Goal: Transaction & Acquisition: Book appointment/travel/reservation

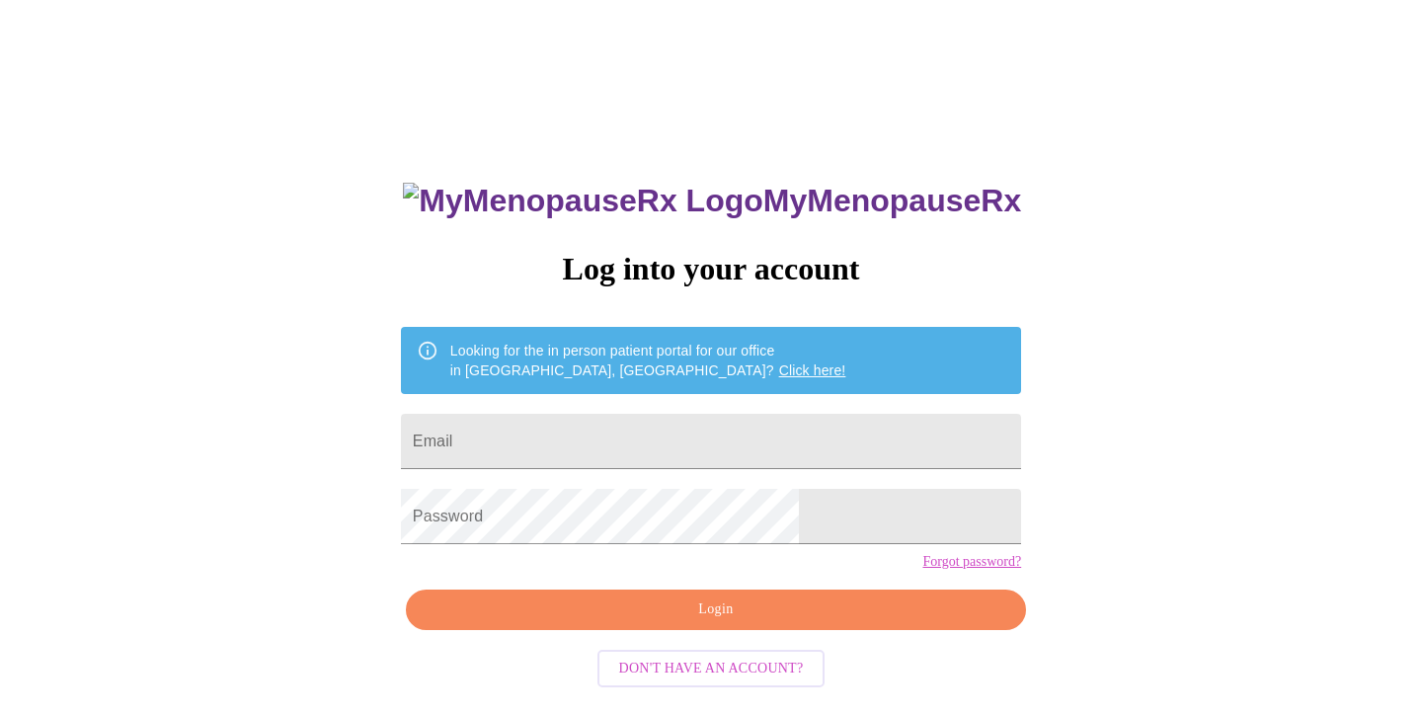
scroll to position [20, 0]
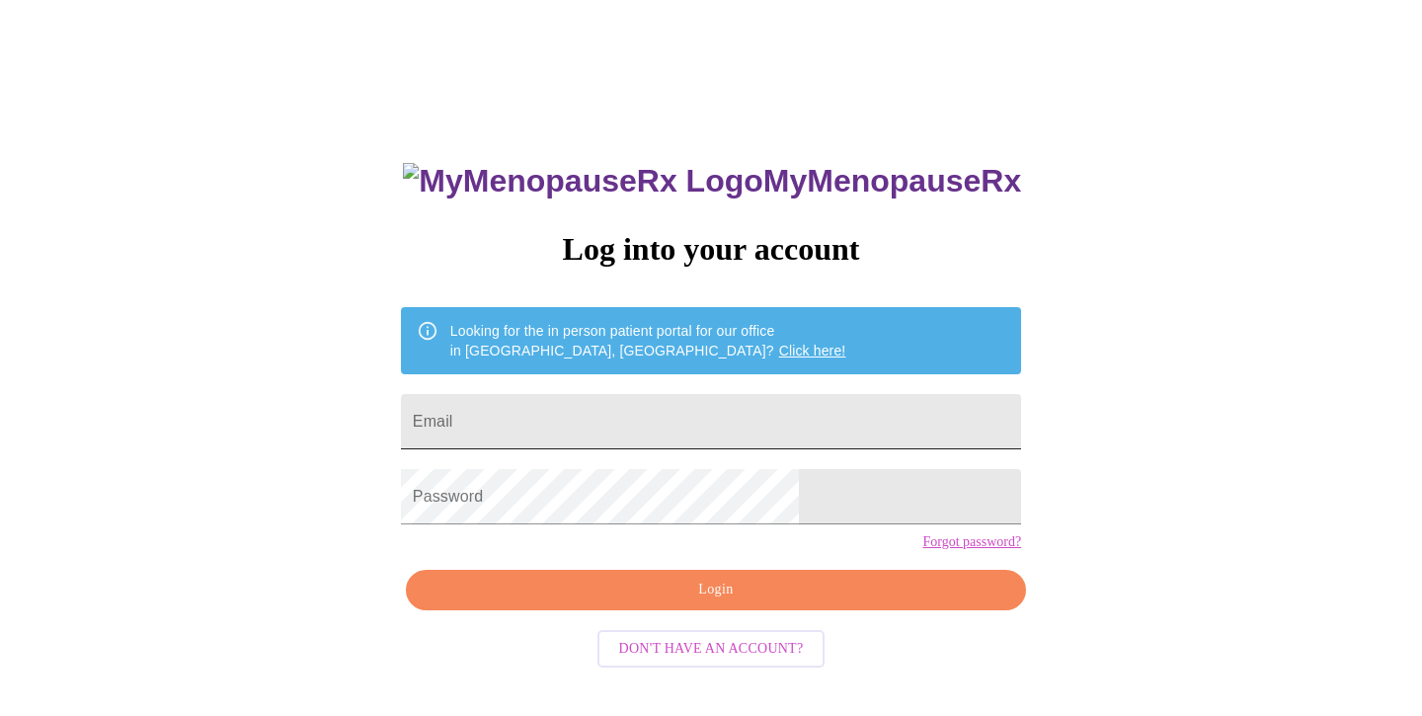
click at [586, 413] on input "Email" at bounding box center [711, 421] width 620 height 55
type input "[EMAIL_ADDRESS][DOMAIN_NAME]"
click at [696, 602] on span "Login" at bounding box center [716, 590] width 575 height 25
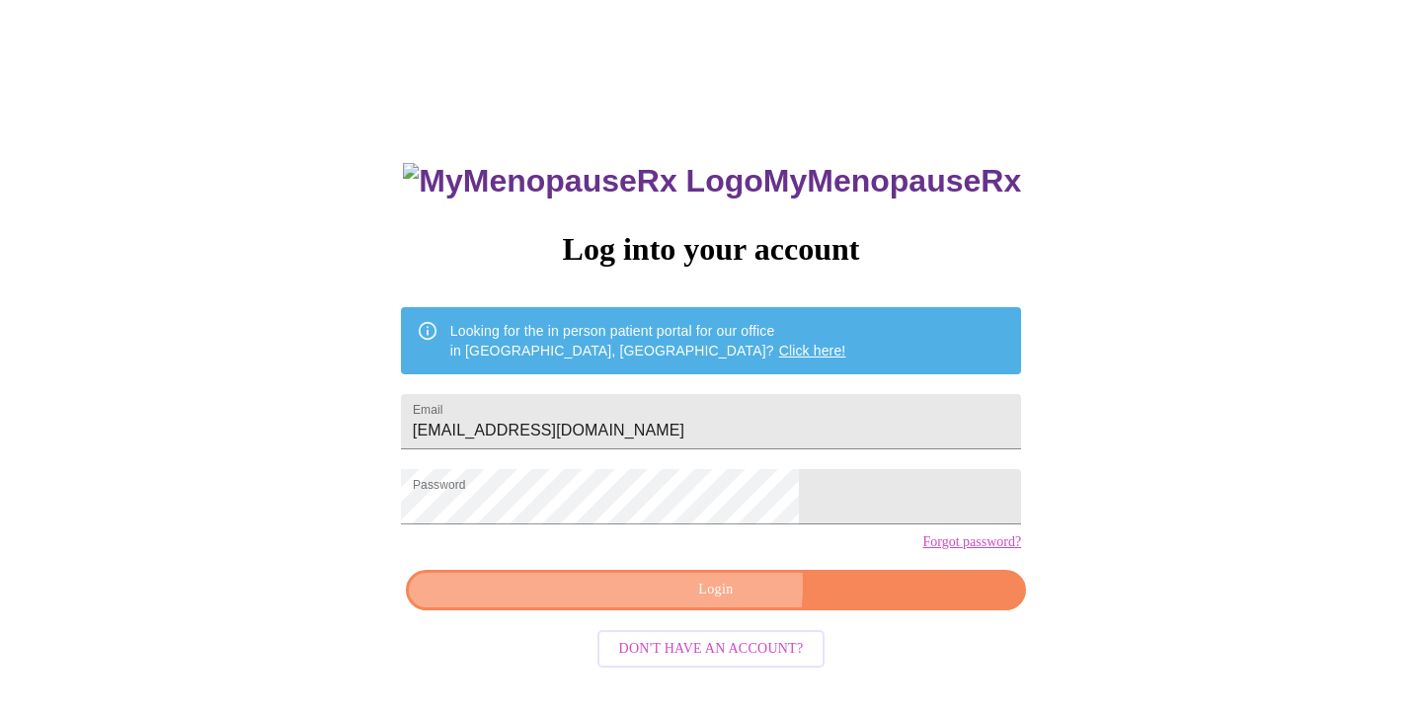
click at [696, 602] on span "Login" at bounding box center [716, 590] width 575 height 25
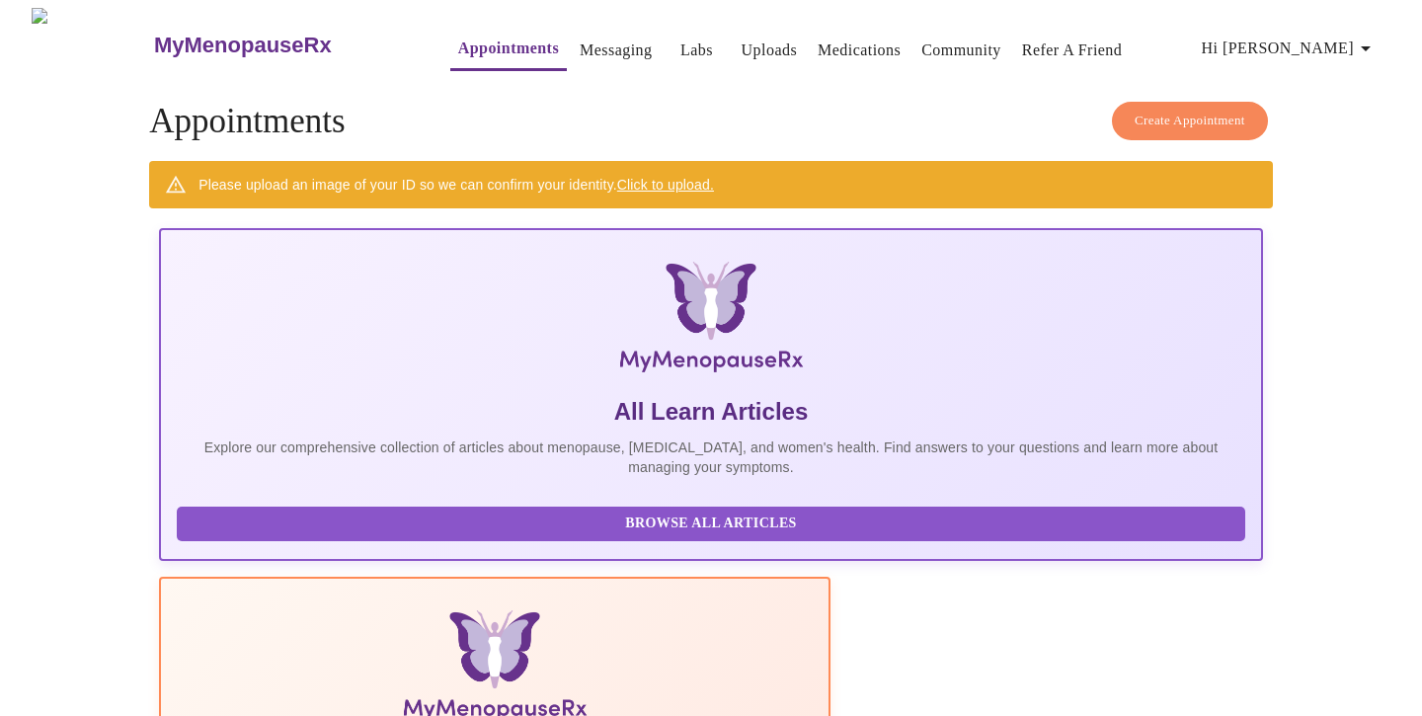
click at [1167, 110] on span "Create Appointment" at bounding box center [1189, 121] width 111 height 23
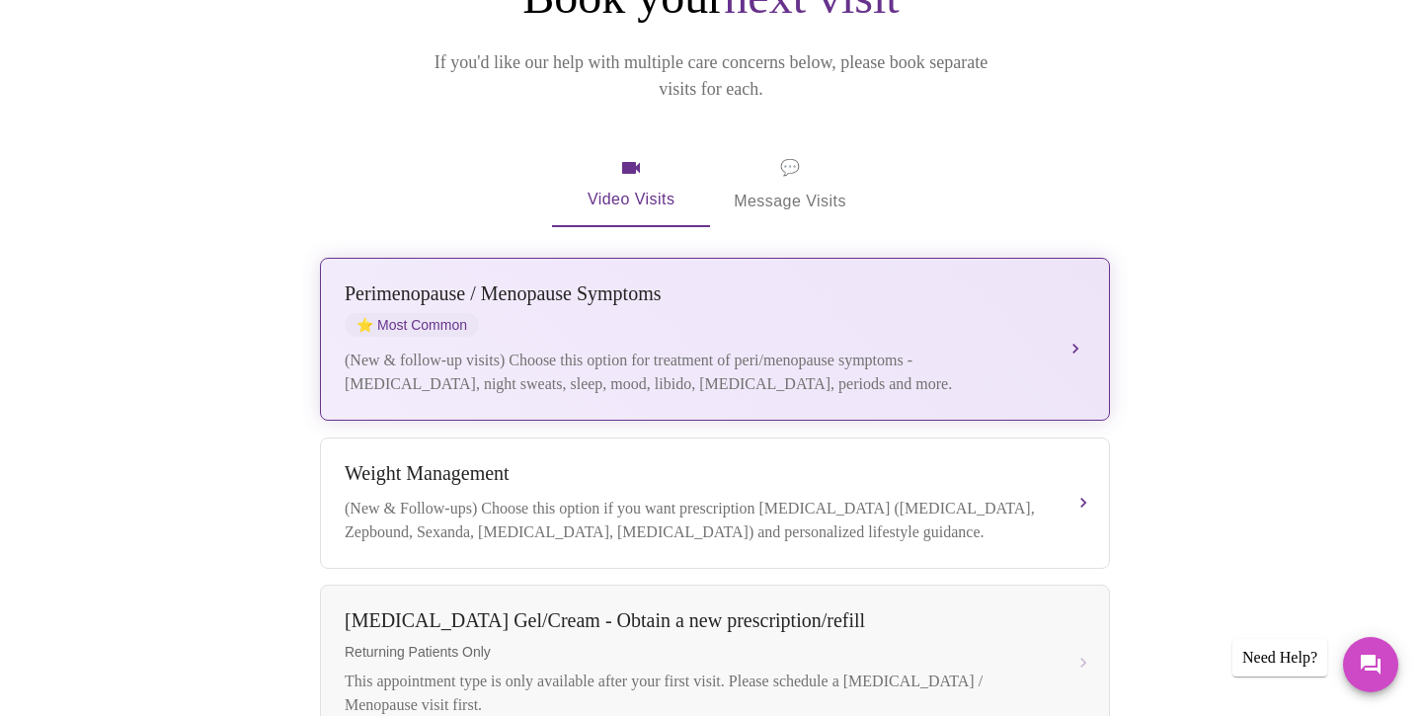
click at [572, 349] on div "(New & follow-up visits) Choose this option for treatment of peri/menopause sym…" at bounding box center [695, 372] width 701 height 47
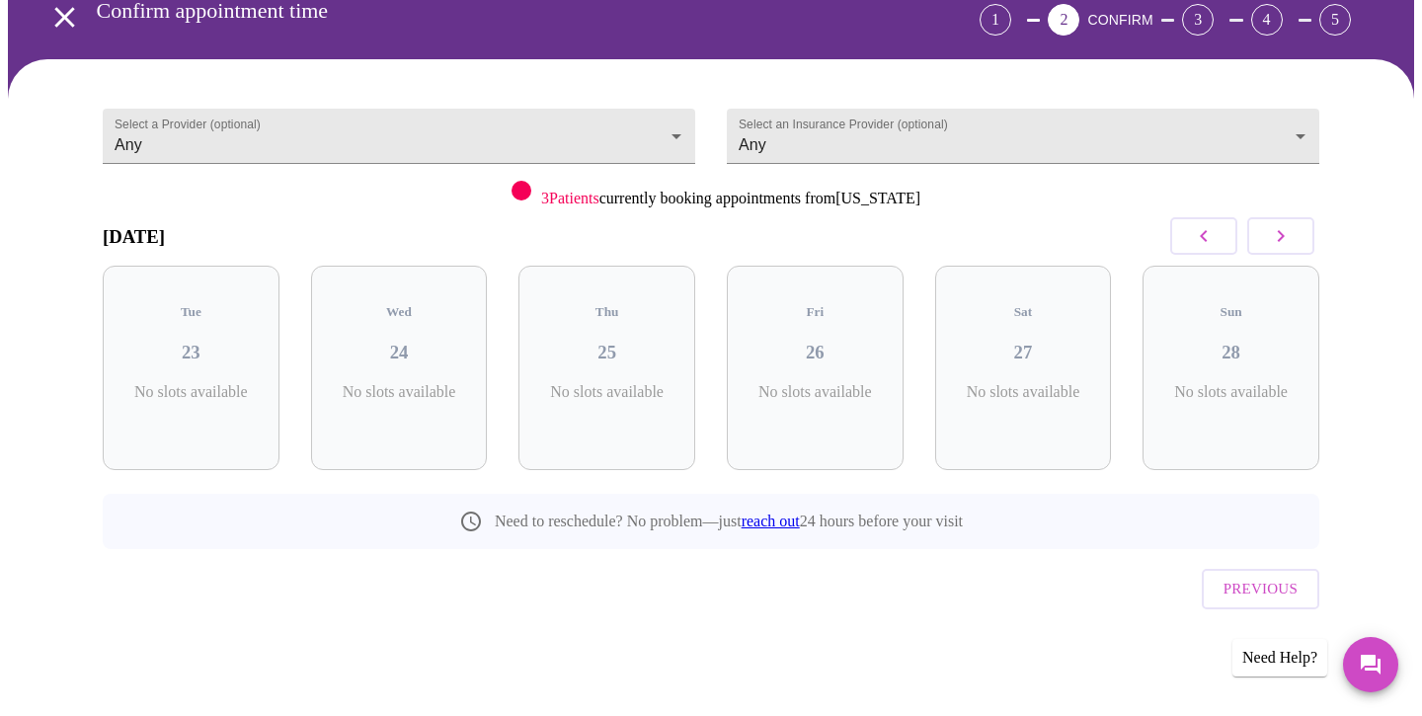
scroll to position [60, 0]
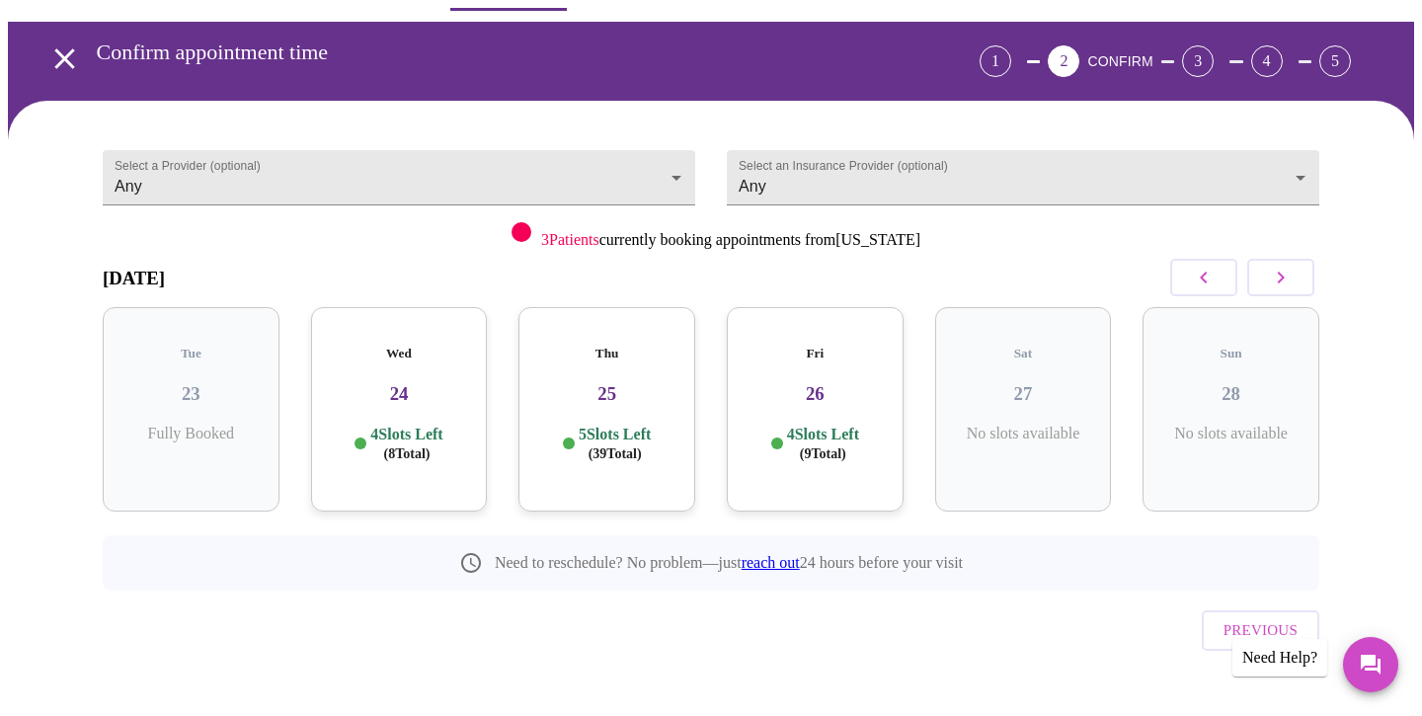
click at [395, 383] on h3 "24" at bounding box center [399, 394] width 145 height 22
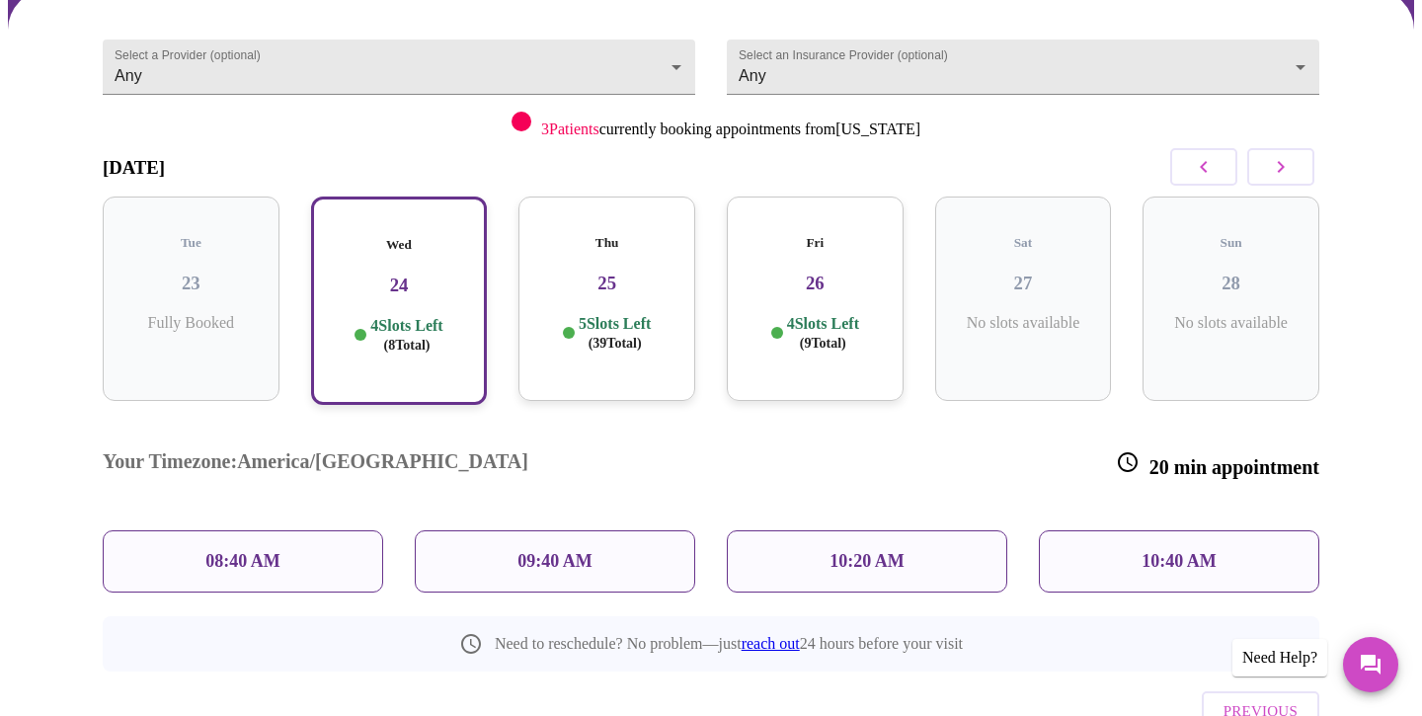
scroll to position [219, 0]
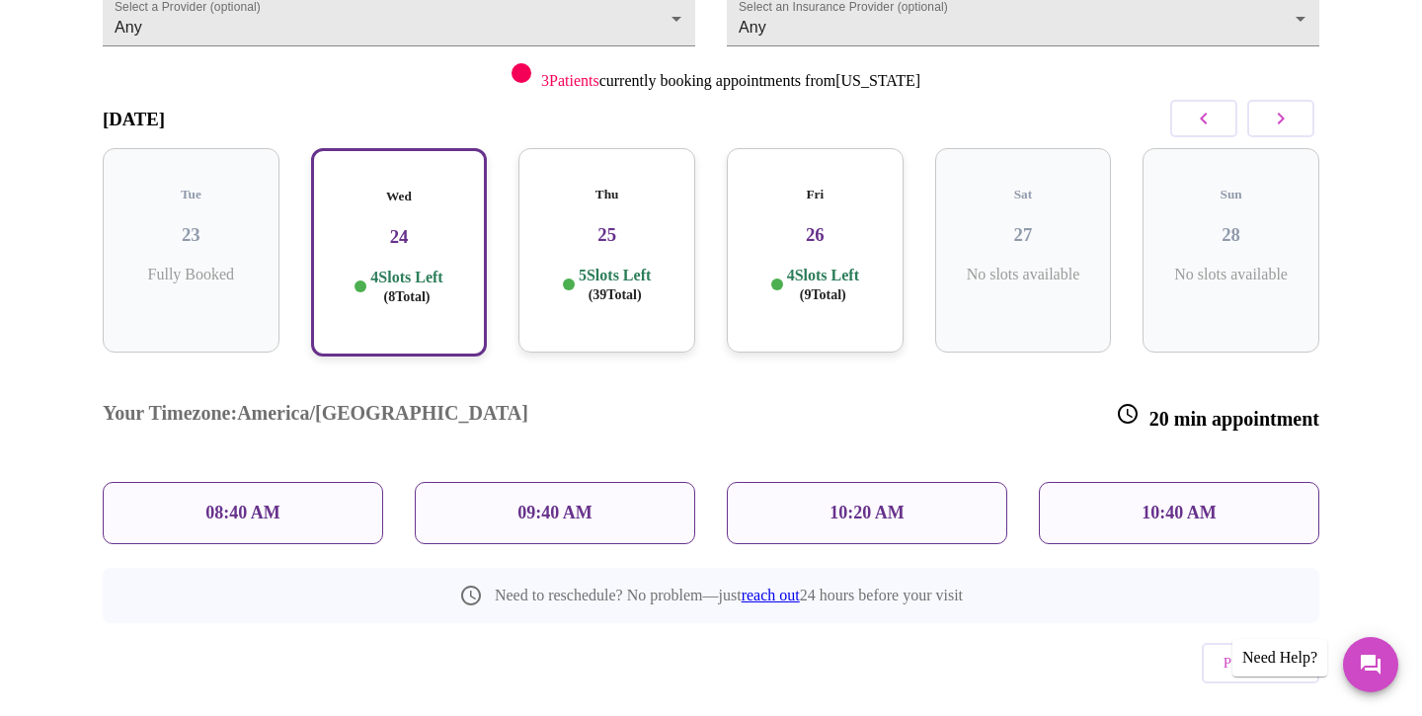
click at [601, 240] on div "Thu 25 5 Slots Left ( 39 Total)" at bounding box center [606, 250] width 177 height 204
